Goal: Information Seeking & Learning: Learn about a topic

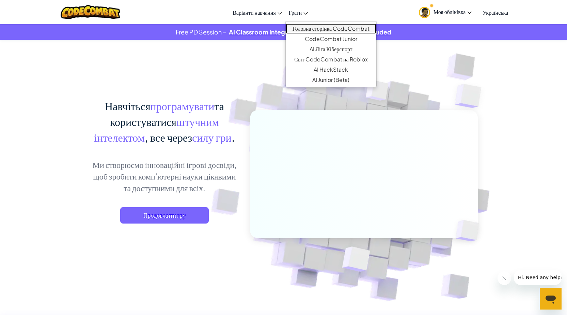
click at [305, 28] on link "Головна сторінка CodeCombat" at bounding box center [331, 29] width 91 height 10
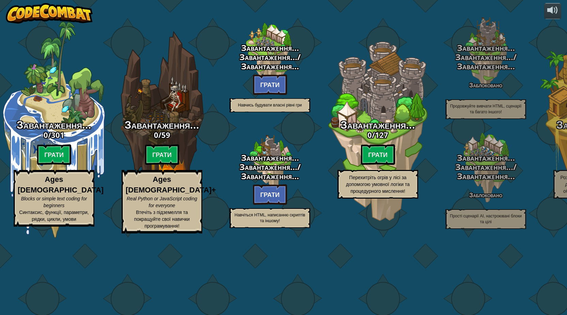
select select "uk"
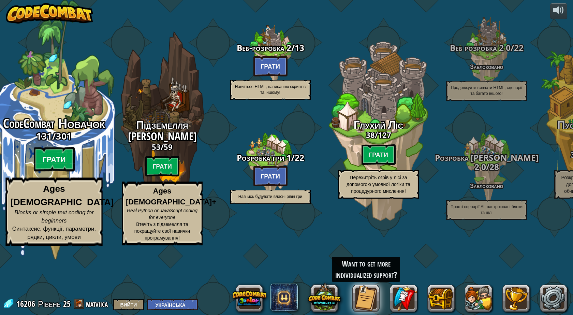
click at [70, 171] on btn "Грати" at bounding box center [54, 159] width 41 height 25
select select "uk"
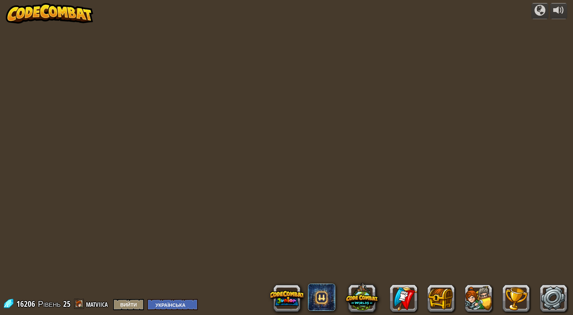
select select "uk"
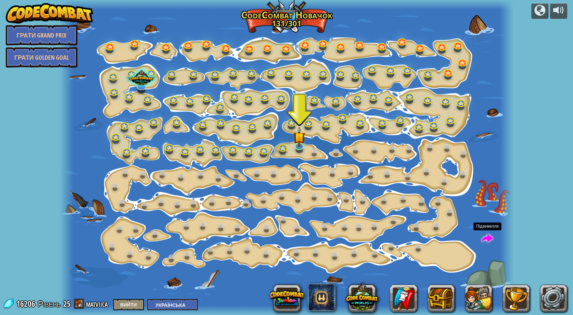
click at [488, 238] on span at bounding box center [487, 239] width 12 height 12
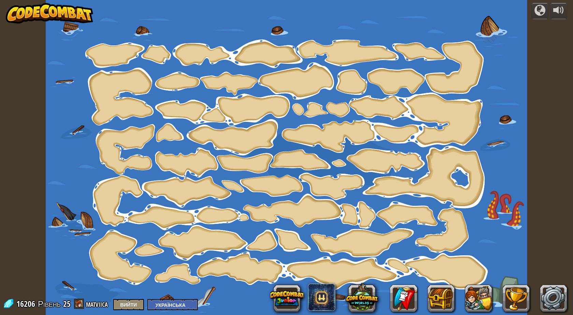
select select "uk"
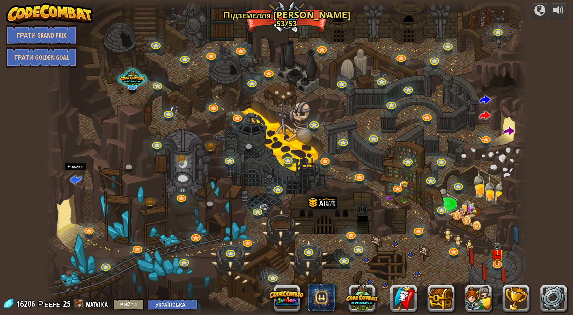
click at [71, 179] on span at bounding box center [76, 179] width 12 height 12
select select "uk"
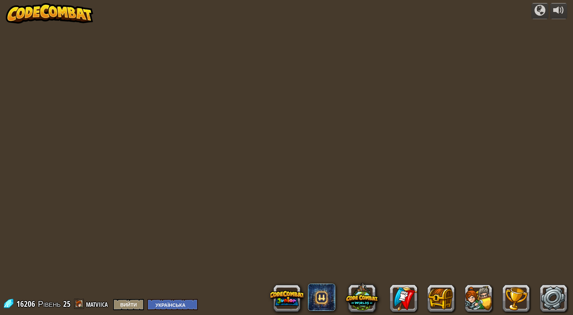
select select "uk"
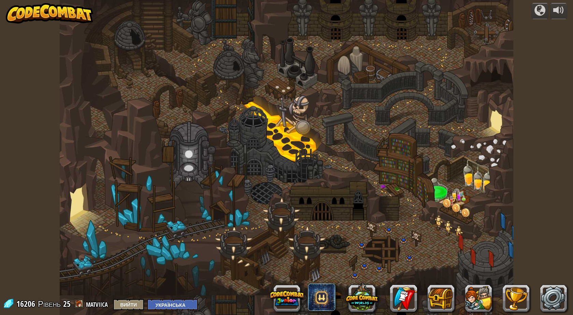
select select "uk"
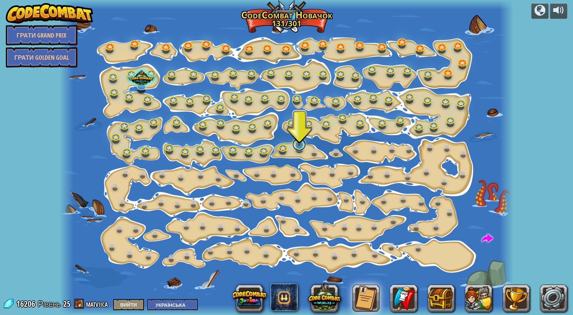
click at [297, 149] on div "Step Change Change step arguments. 15a. Step Change A (практикування) Go Smart …" at bounding box center [286, 157] width 453 height 315
click at [300, 146] on link at bounding box center [299, 144] width 14 height 14
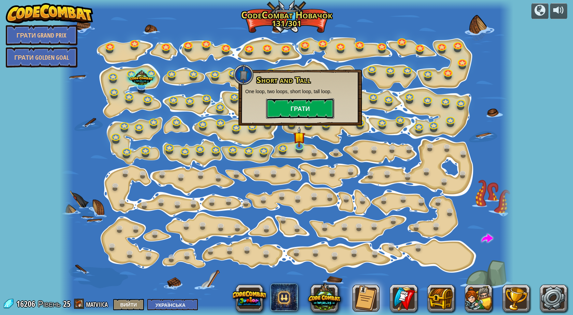
click at [309, 111] on button "Грати" at bounding box center [300, 108] width 68 height 20
